Goal: Use online tool/utility: Utilize a website feature to perform a specific function

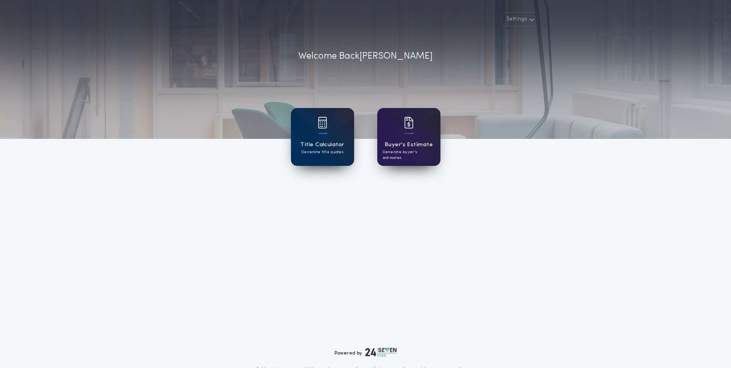
click at [318, 153] on p "Generate title quotes" at bounding box center [322, 152] width 42 height 6
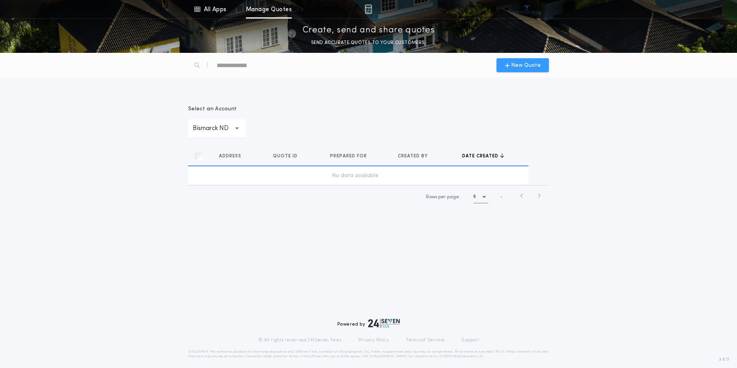
click at [522, 66] on span "New Quote" at bounding box center [526, 65] width 30 height 8
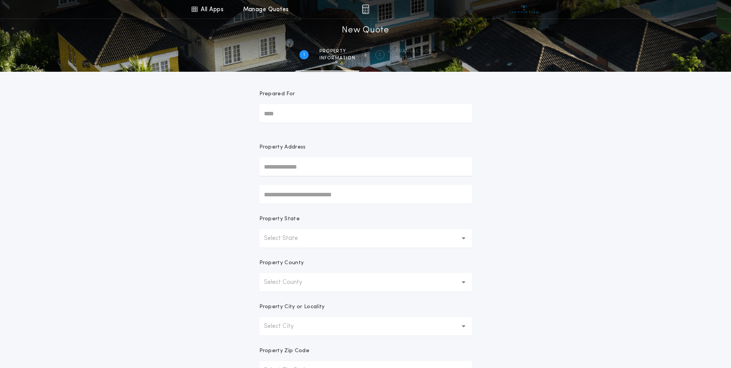
click at [317, 165] on input "text" at bounding box center [365, 166] width 213 height 19
click at [310, 186] on button "[STREET_ADDRESS][PERSON_NAME]" at bounding box center [365, 182] width 213 height 12
type input "**********"
click at [633, 245] on div "**********" at bounding box center [365, 220] width 731 height 441
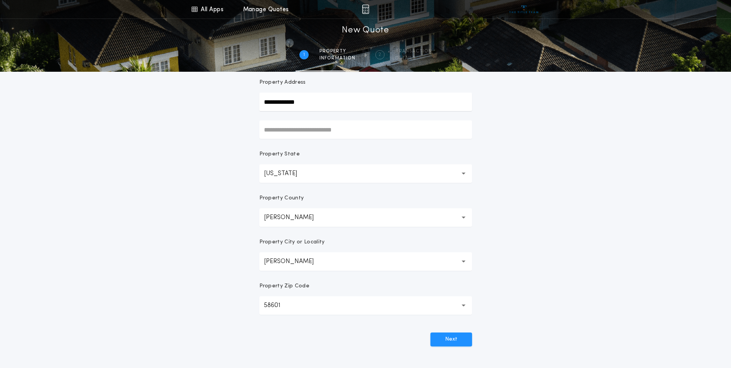
scroll to position [77, 0]
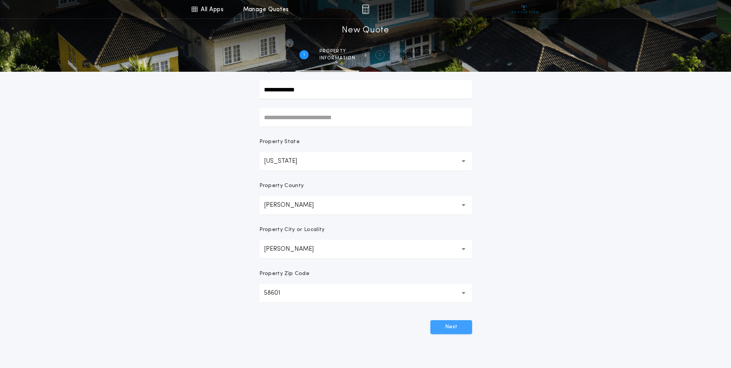
click at [451, 325] on button "Next" at bounding box center [452, 327] width 42 height 14
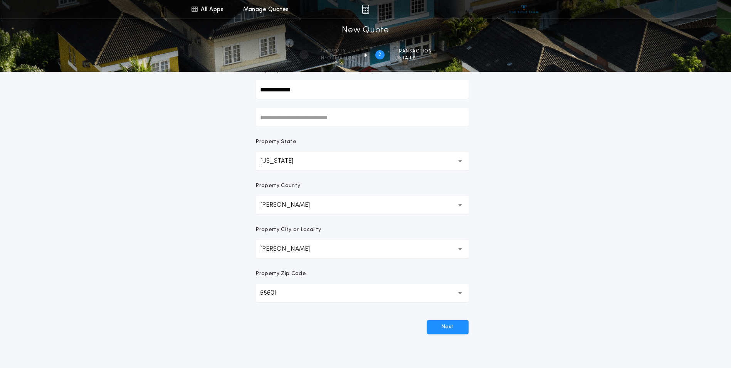
scroll to position [0, 0]
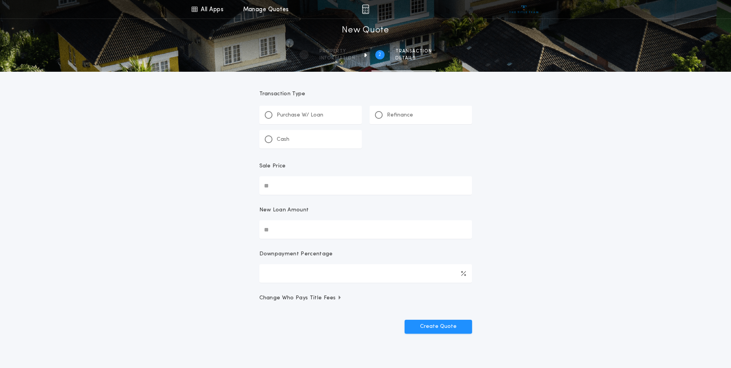
click at [313, 110] on div "Purchase W/ Loan" at bounding box center [310, 115] width 103 height 19
click at [300, 183] on input "Sale Price" at bounding box center [365, 185] width 213 height 19
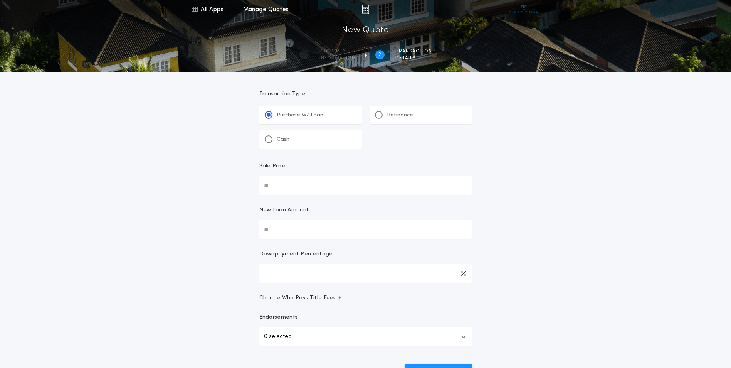
click at [414, 111] on div "Refinance" at bounding box center [421, 115] width 103 height 19
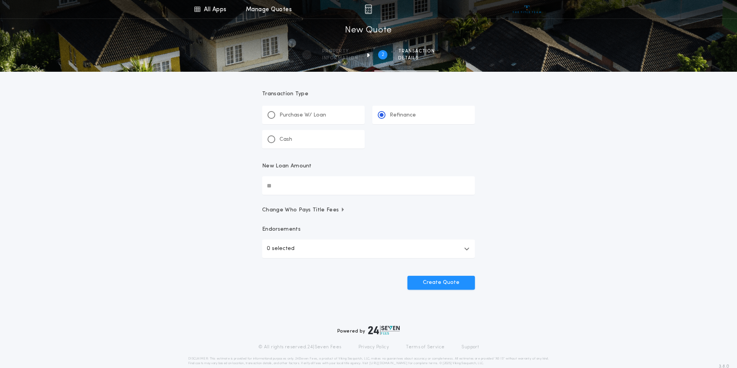
click at [303, 181] on input "New Loan Amount" at bounding box center [368, 185] width 213 height 19
type input "********"
click at [385, 247] on button "0 selected" at bounding box center [365, 248] width 213 height 19
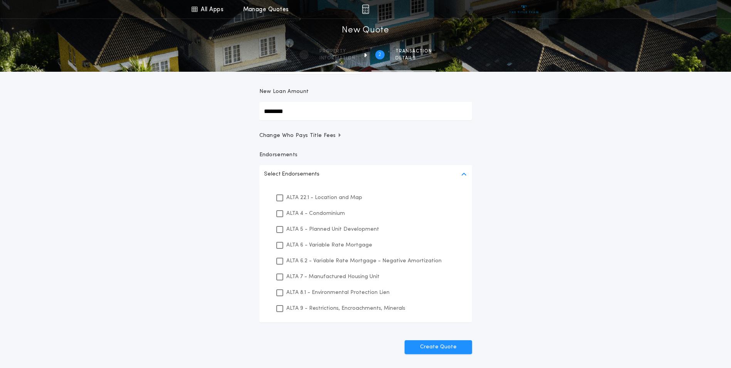
scroll to position [77, 0]
click at [342, 197] on p "ALTA 22.1 - Location and Map" at bounding box center [324, 195] width 76 height 8
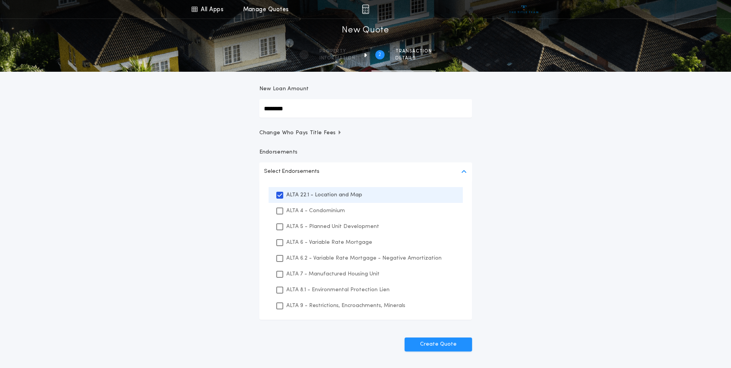
click at [330, 288] on p "ALTA 8.1 - Environmental Protection Lien" at bounding box center [337, 290] width 103 height 8
click at [327, 306] on p "ALTA 9 - Restrictions, Encroachments, Minerals" at bounding box center [345, 305] width 119 height 8
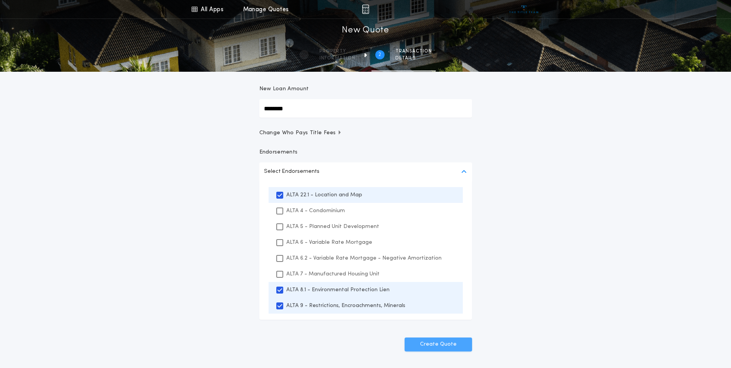
click at [446, 345] on button "Create Quote" at bounding box center [438, 344] width 67 height 14
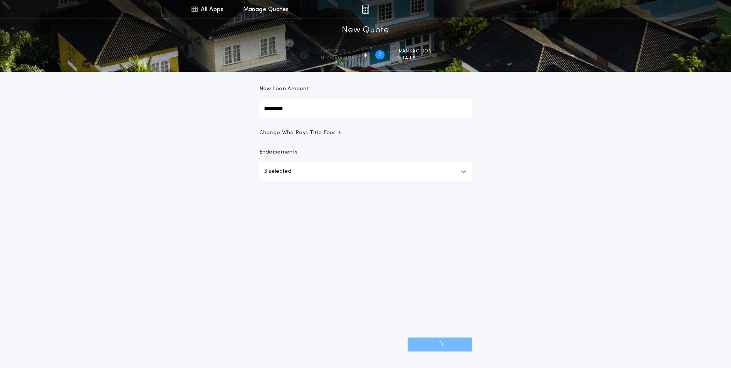
scroll to position [13, 0]
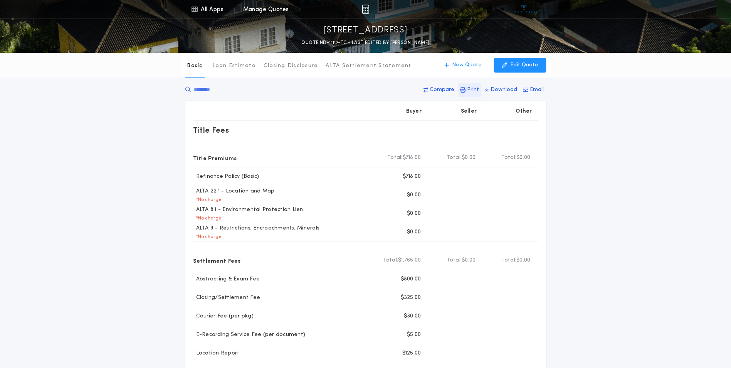
click at [471, 88] on p "Print" at bounding box center [473, 90] width 12 height 8
